Goal: Information Seeking & Learning: Learn about a topic

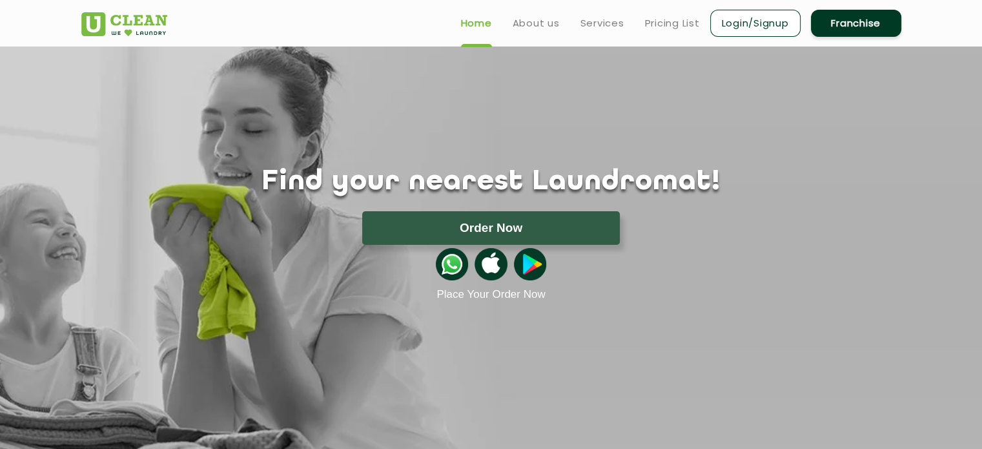
click at [670, 34] on ul "Home About us Services Pricing List Login/Signup Franchise" at bounding box center [676, 23] width 451 height 30
click at [670, 33] on ul "Home About us Services Pricing List Login/Signup Franchise" at bounding box center [676, 23] width 451 height 30
click at [670, 25] on link "Pricing List" at bounding box center [672, 22] width 55 height 15
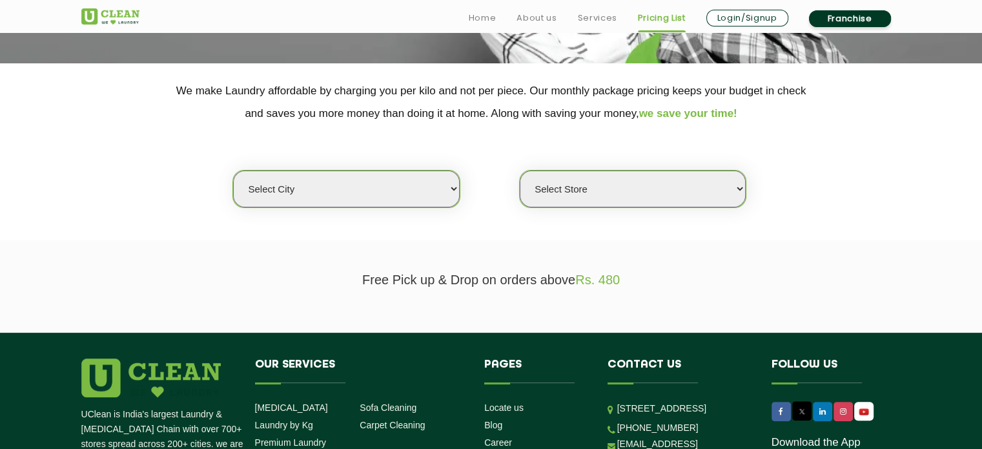
scroll to position [323, 0]
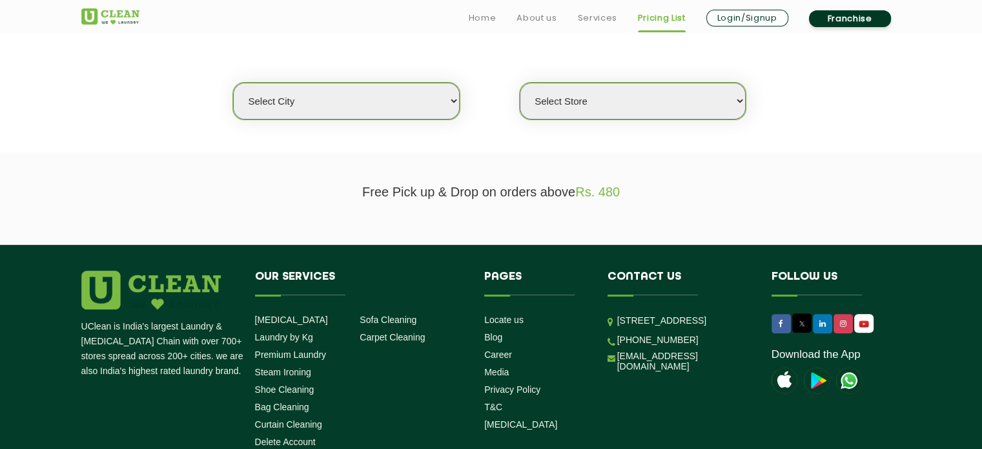
click at [460, 103] on div "Select city [GEOGRAPHIC_DATA] [GEOGRAPHIC_DATA] [GEOGRAPHIC_DATA] [GEOGRAPHIC_D…" at bounding box center [491, 78] width 839 height 83
click at [455, 103] on select "Select city [GEOGRAPHIC_DATA] [GEOGRAPHIC_DATA] [GEOGRAPHIC_DATA] [GEOGRAPHIC_D…" at bounding box center [346, 101] width 226 height 37
select select "6"
click at [233, 83] on select "Select city [GEOGRAPHIC_DATA] [GEOGRAPHIC_DATA] [GEOGRAPHIC_DATA] [GEOGRAPHIC_D…" at bounding box center [346, 101] width 226 height 37
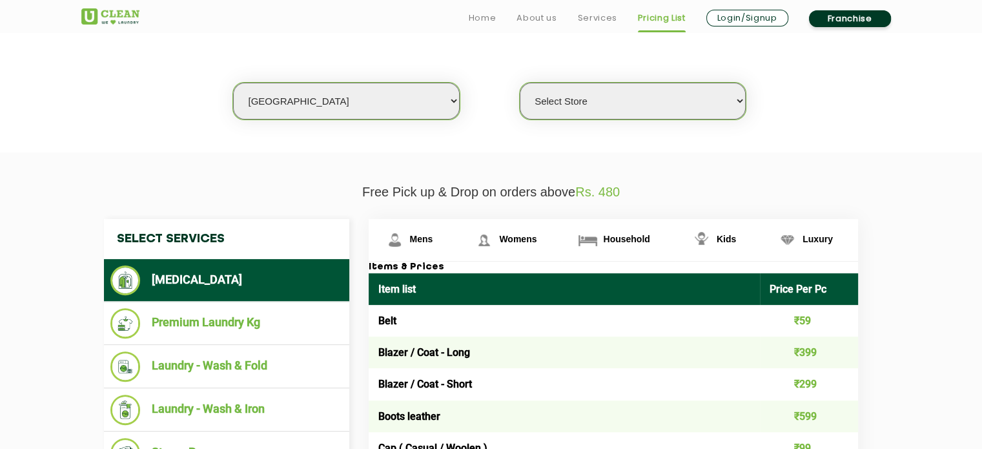
click at [610, 105] on select "Select Store [GEOGRAPHIC_DATA] [GEOGRAPHIC_DATA] UClean KR [GEOGRAPHIC_DATA] [G…" at bounding box center [633, 101] width 226 height 37
select select "319"
click at [520, 83] on select "Select Store [GEOGRAPHIC_DATA] [GEOGRAPHIC_DATA] UClean KR [GEOGRAPHIC_DATA] [G…" at bounding box center [633, 101] width 226 height 37
click at [669, 110] on select "Select Store [GEOGRAPHIC_DATA] [GEOGRAPHIC_DATA] UClean KR [GEOGRAPHIC_DATA] [G…" at bounding box center [633, 101] width 226 height 37
click at [827, 149] on section "We make Laundry affordable by charging you per kilo and not per piece. Our mont…" at bounding box center [491, 63] width 982 height 177
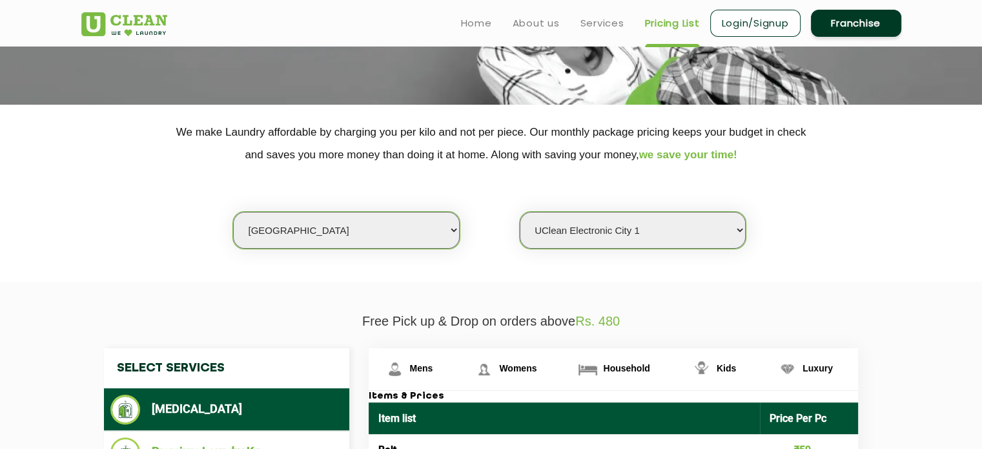
scroll to position [0, 0]
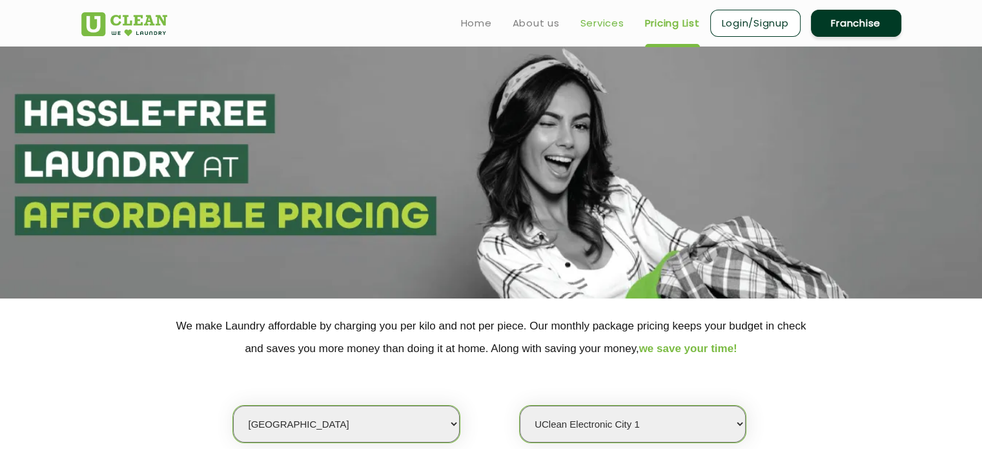
click at [590, 22] on link "Services" at bounding box center [603, 22] width 44 height 15
